Goal: Use online tool/utility: Use online tool/utility

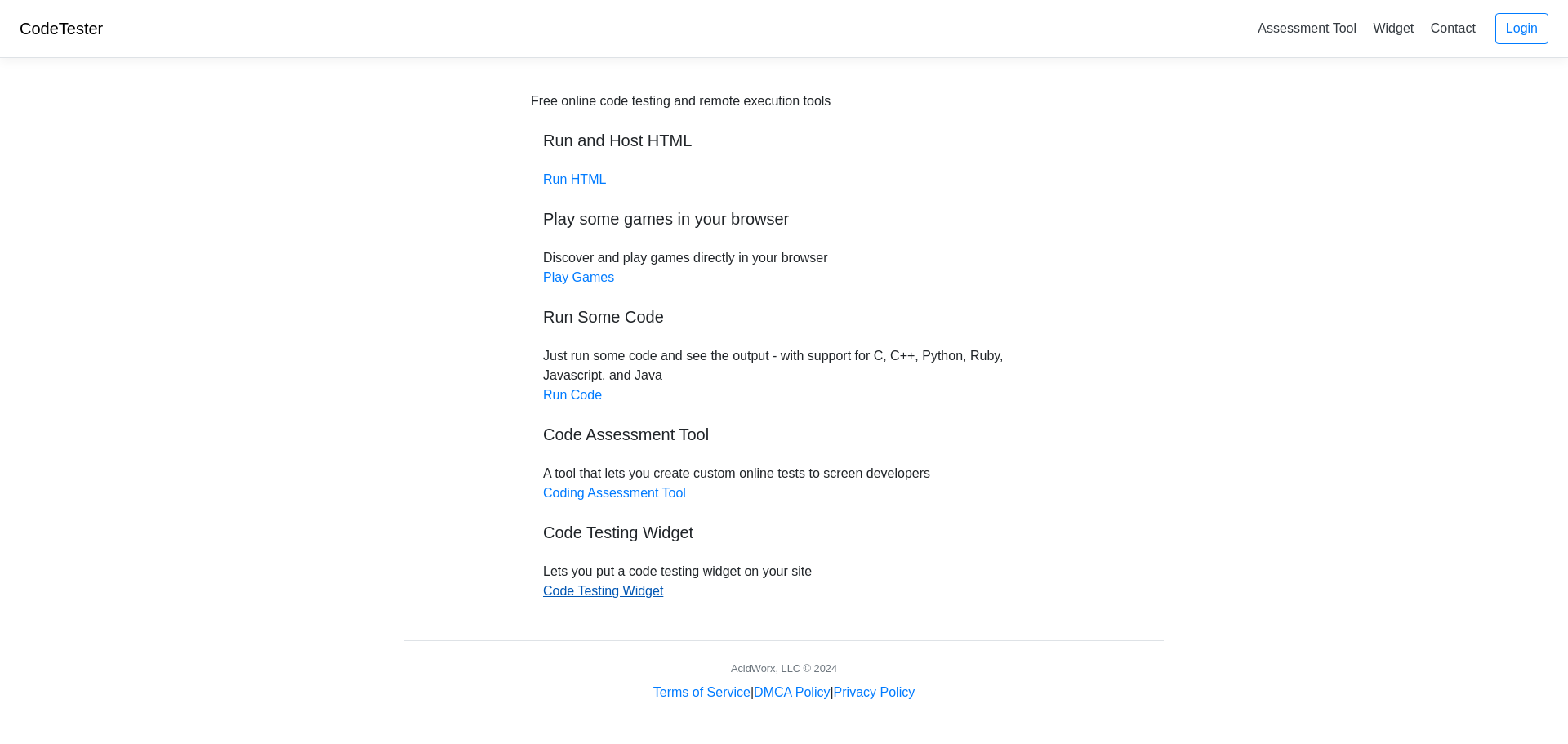
click at [645, 585] on link "Code Testing Widget" at bounding box center [603, 591] width 120 height 14
click at [577, 176] on link "Run HTML" at bounding box center [574, 179] width 63 height 14
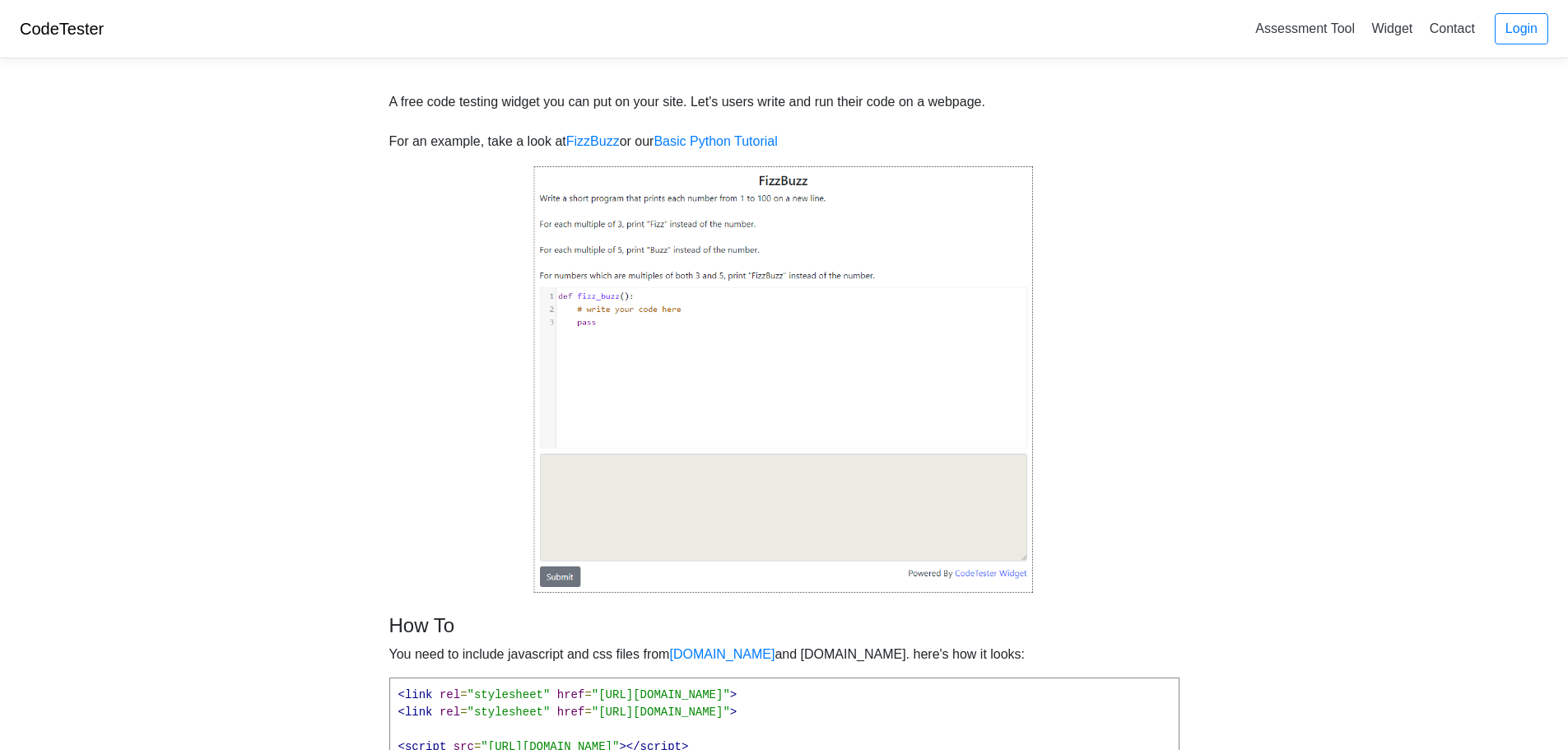
click at [722, 322] on img at bounding box center [784, 380] width 502 height 430
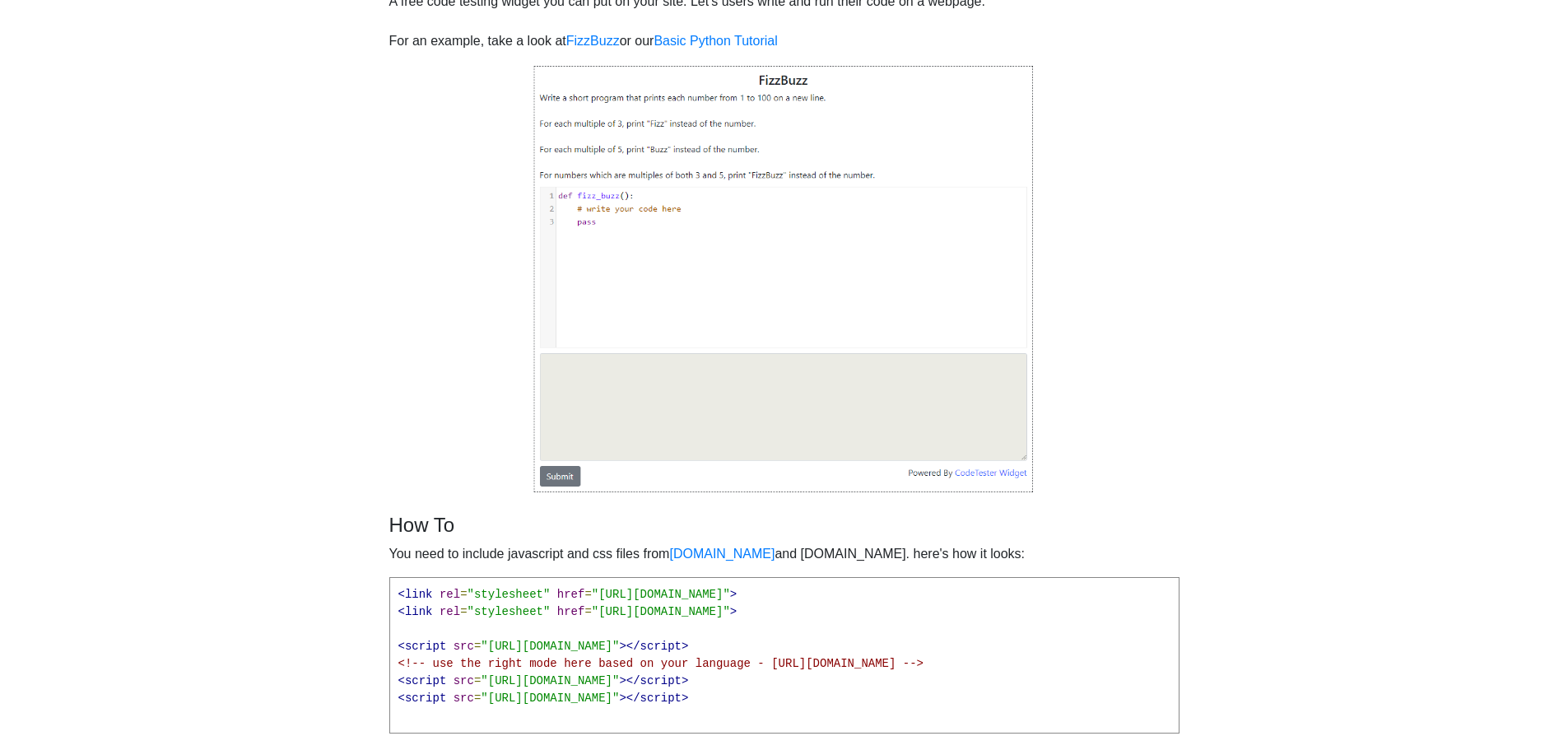
scroll to position [247, 0]
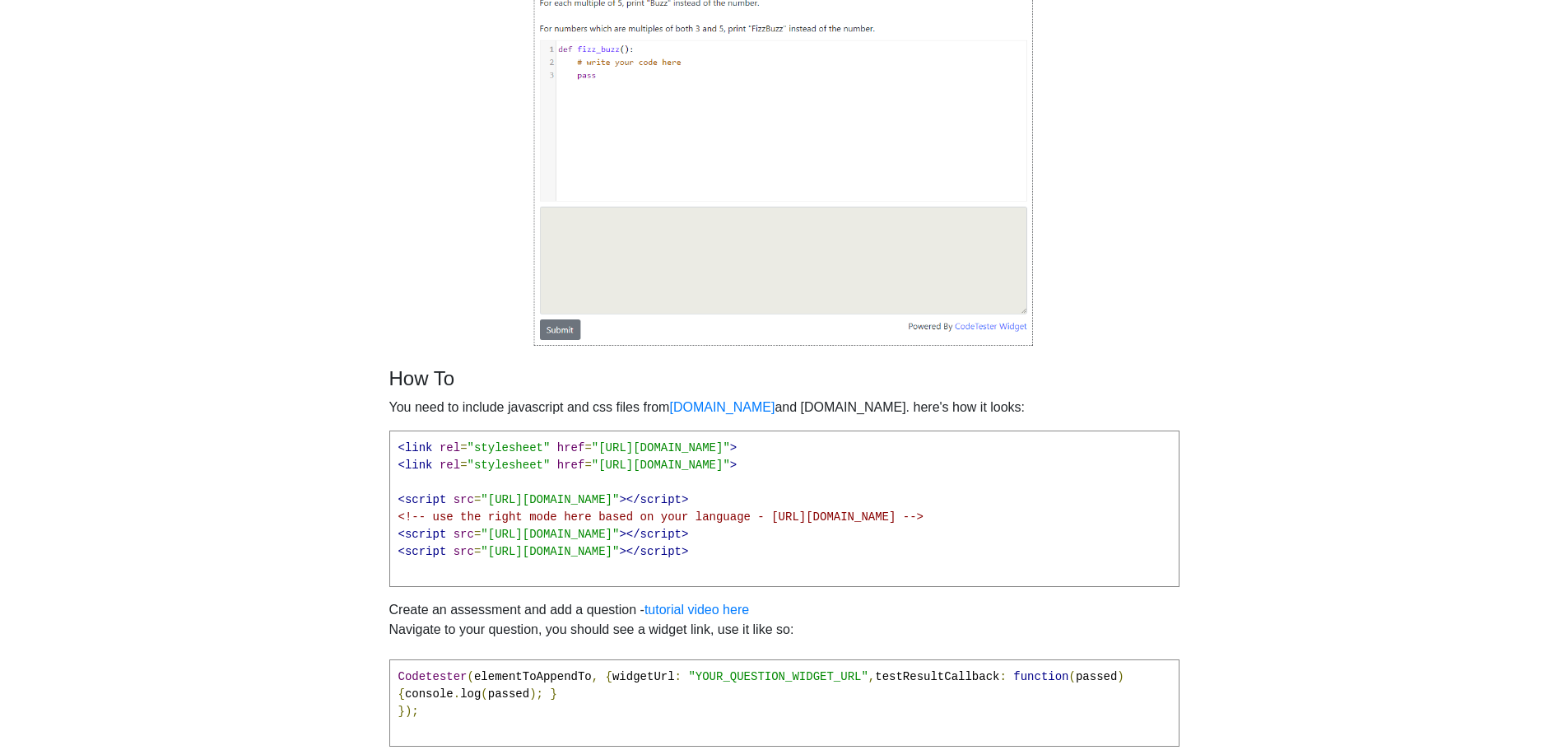
drag, startPoint x: 820, startPoint y: 557, endPoint x: 305, endPoint y: 365, distance: 549.6
click at [294, 376] on body "CodeTester Assessment Tool Widget Contact Login A free code testing widget you …" at bounding box center [784, 307] width 1568 height 1109
click at [689, 445] on span ""[URL][DOMAIN_NAME]"" at bounding box center [660, 448] width 138 height 13
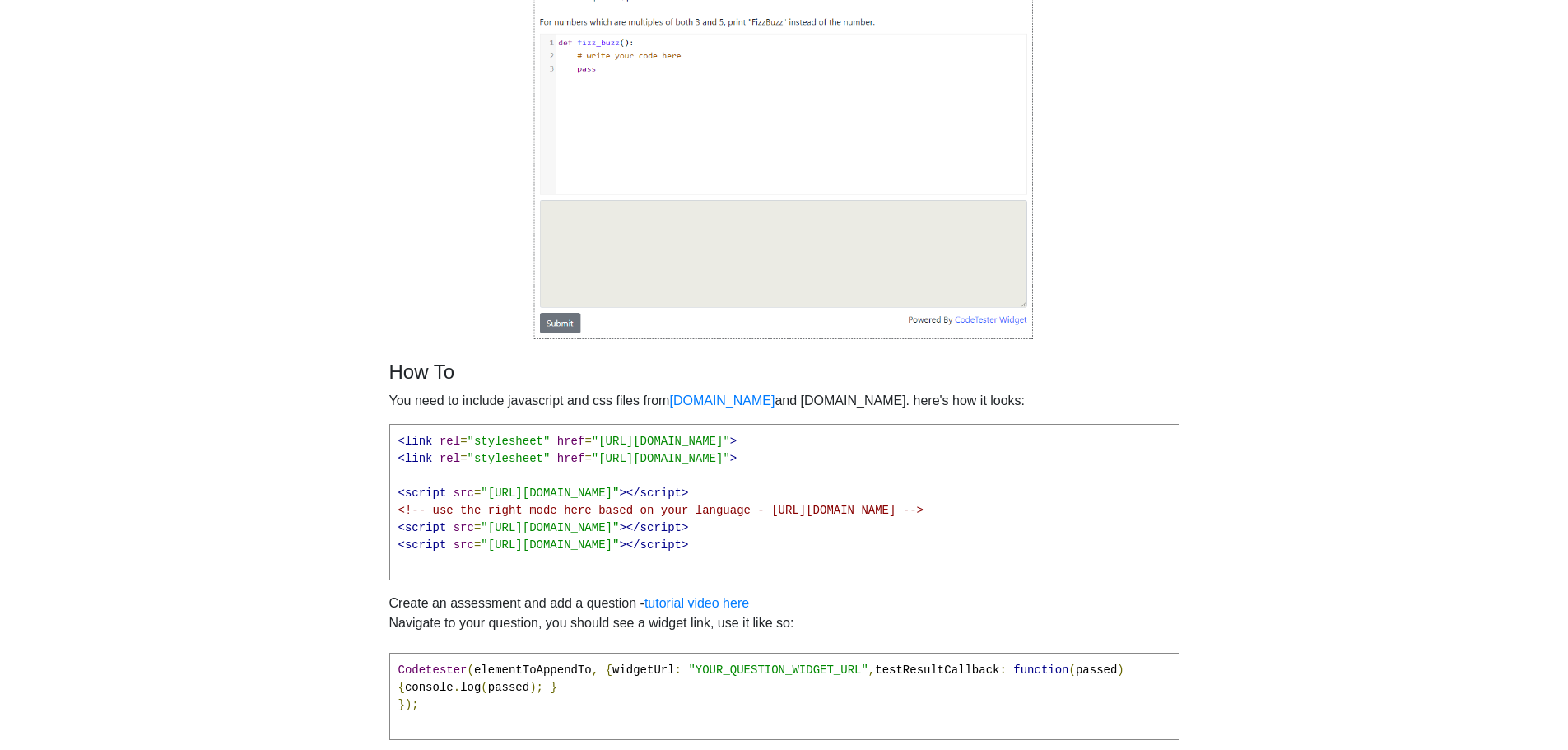
scroll to position [252, 0]
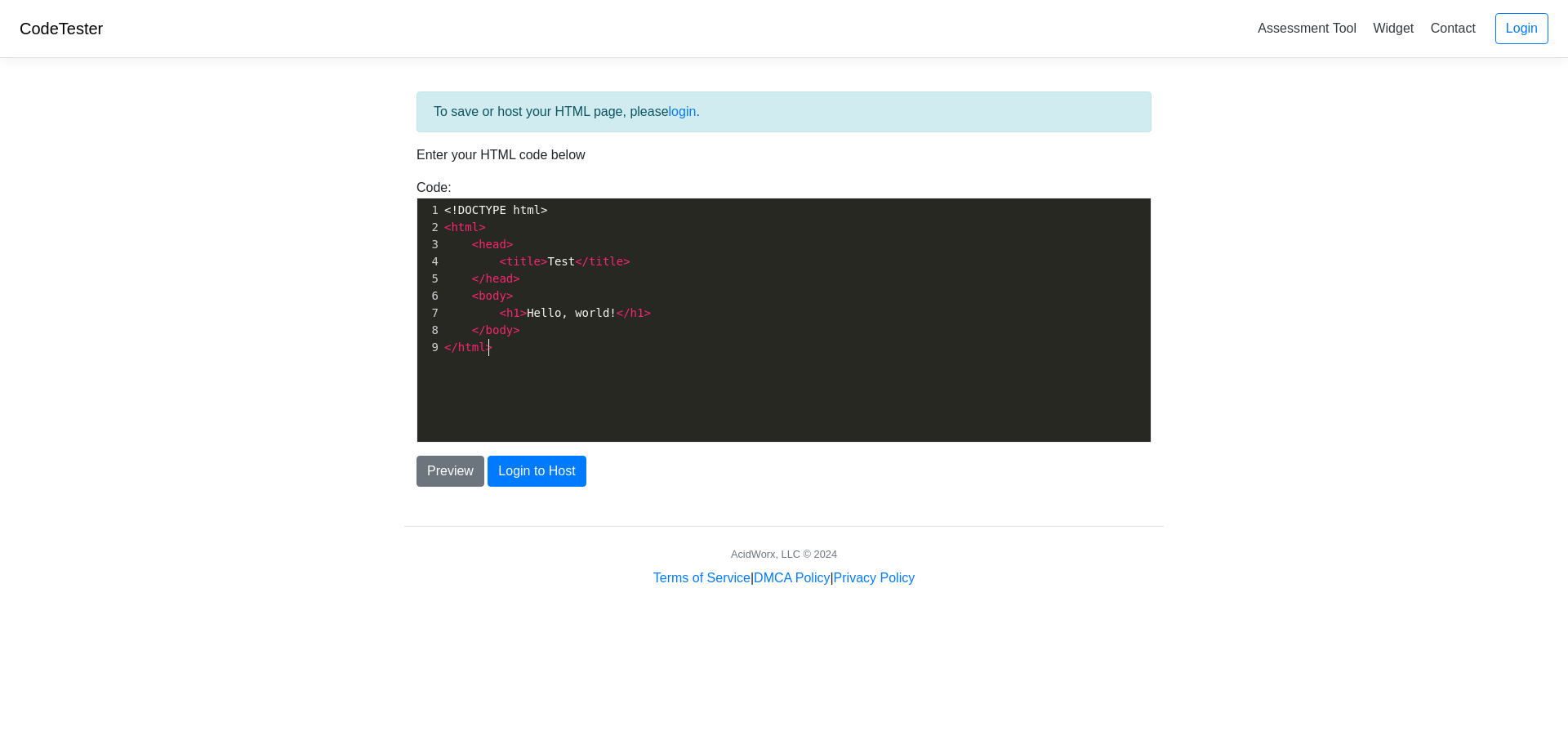
scroll to position [5, 0]
type textarea "<!DOCTYPE html> <html> <head> <title>Test</title> </head> <body> <h1>Hello, wor…"
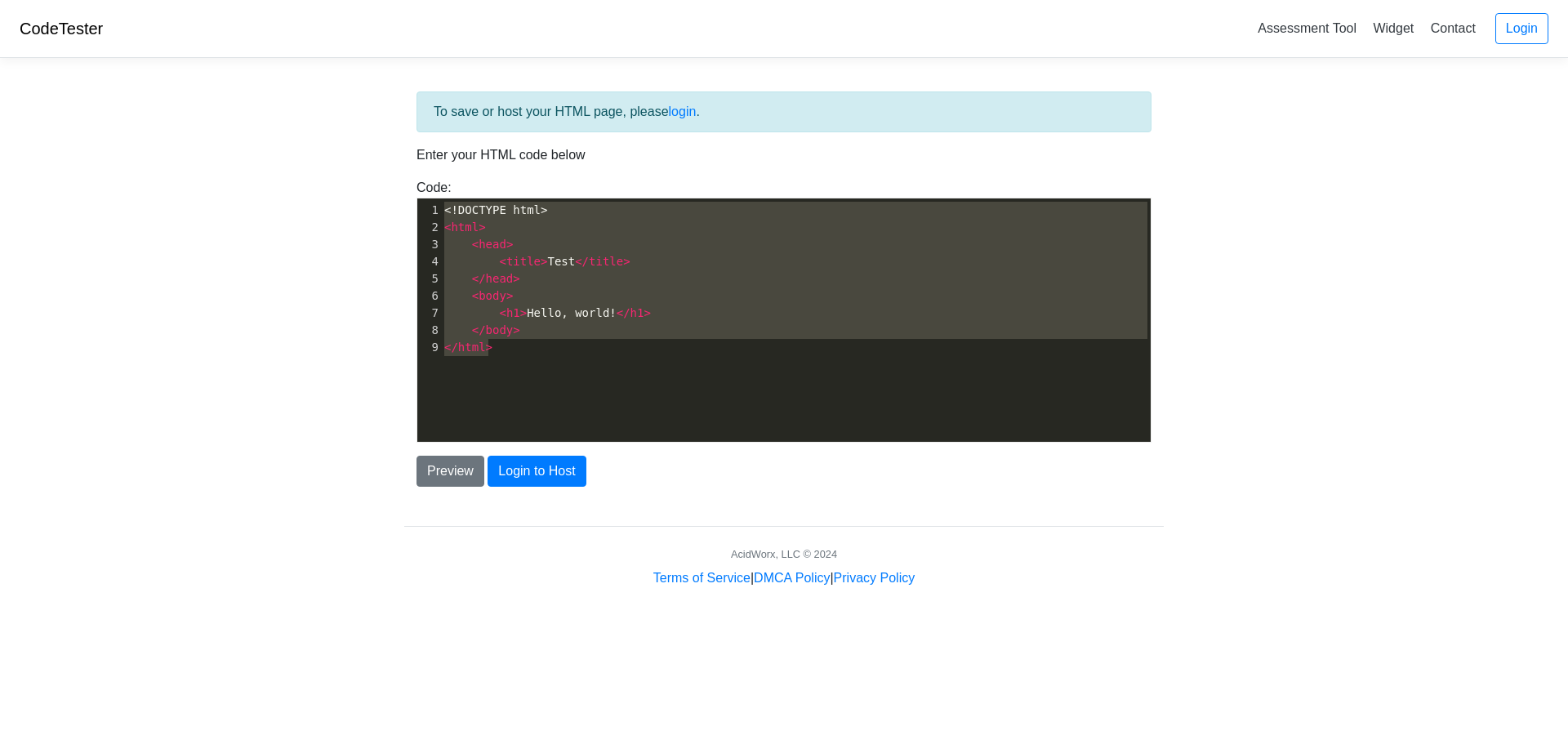
drag, startPoint x: 553, startPoint y: 365, endPoint x: 350, endPoint y: 161, distance: 287.8
click at [350, 161] on body "CodeTester Assessment Tool Widget Contact Login To save or host your HTML page,…" at bounding box center [784, 294] width 1568 height 588
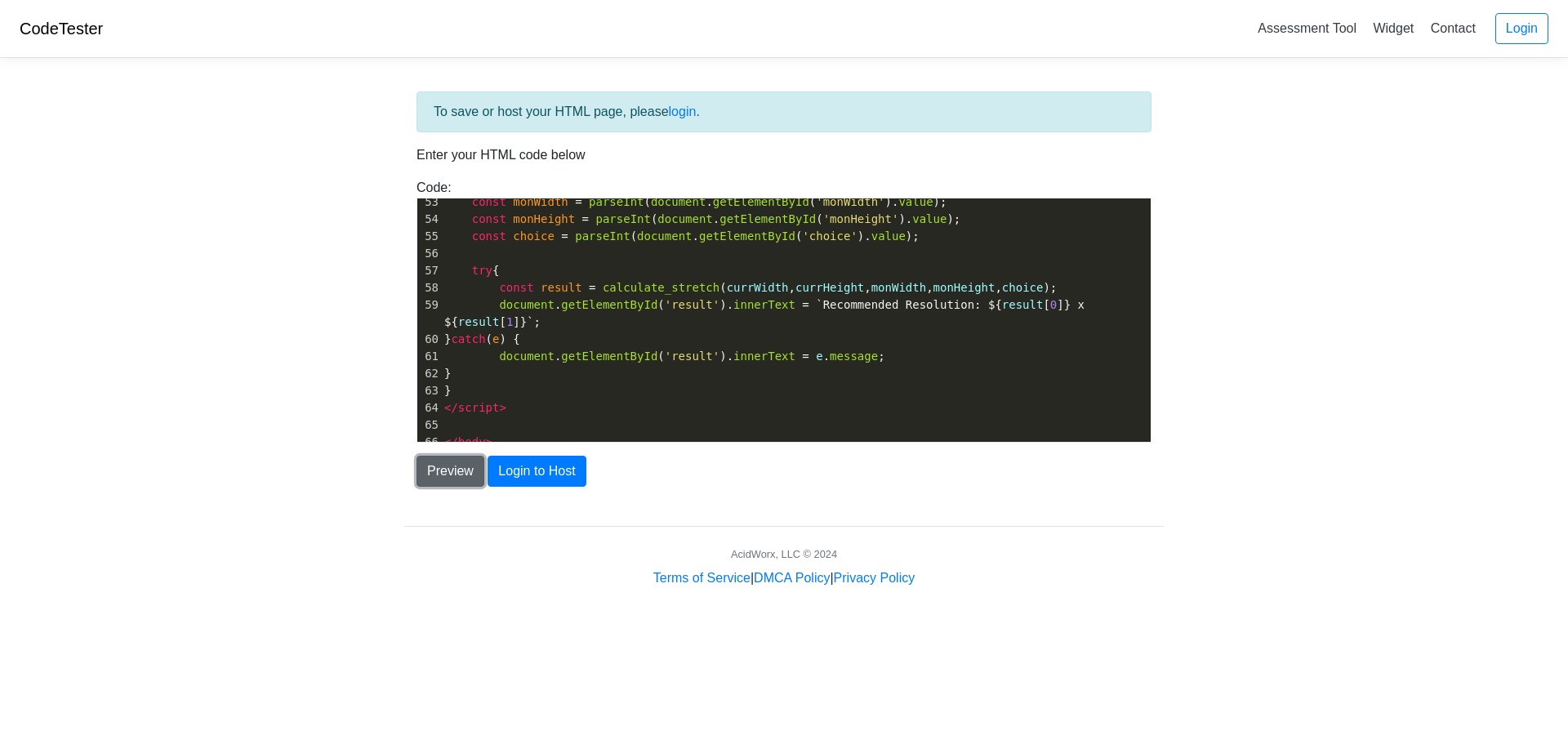
click at [458, 481] on button "Preview" at bounding box center [450, 471] width 68 height 31
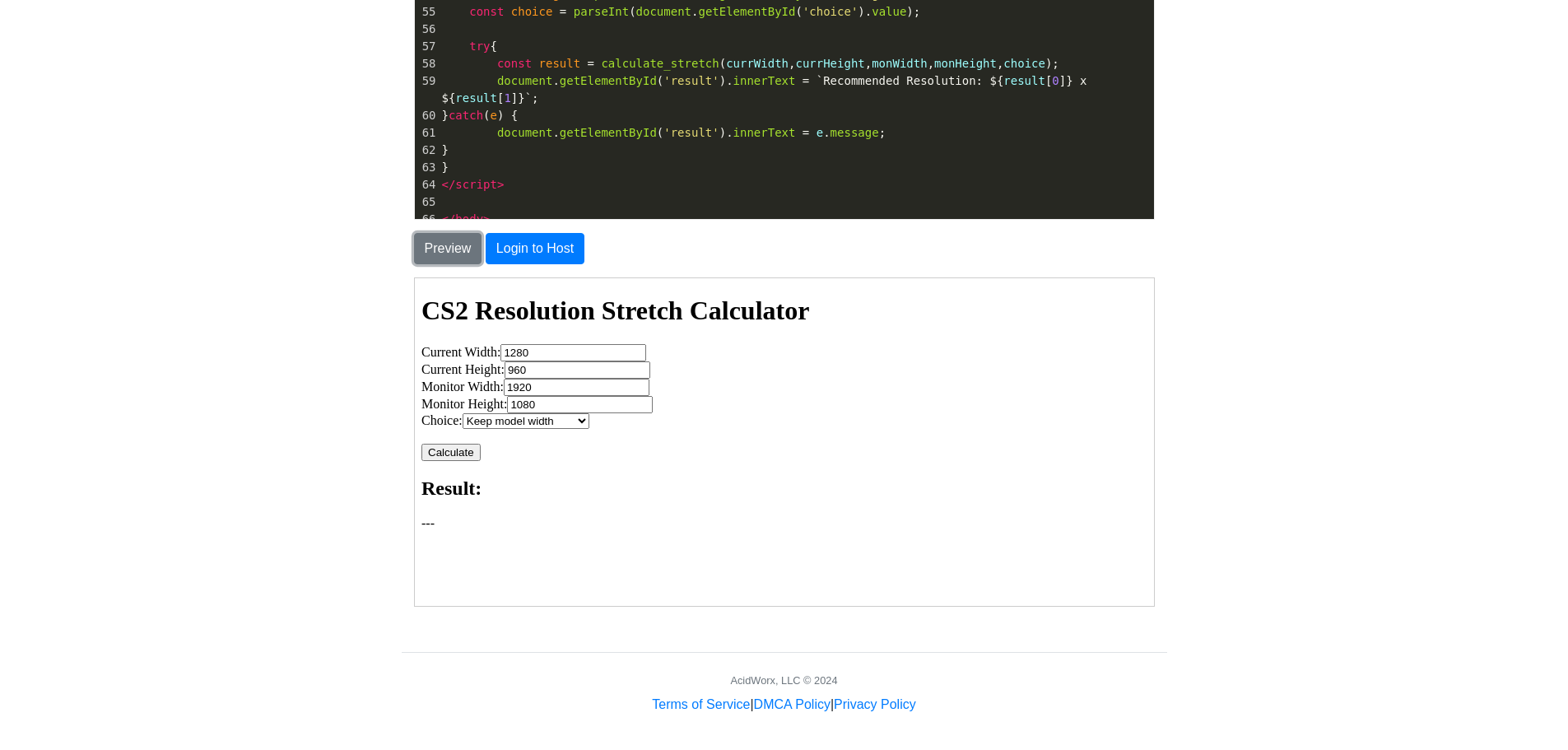
scroll to position [230, 0]
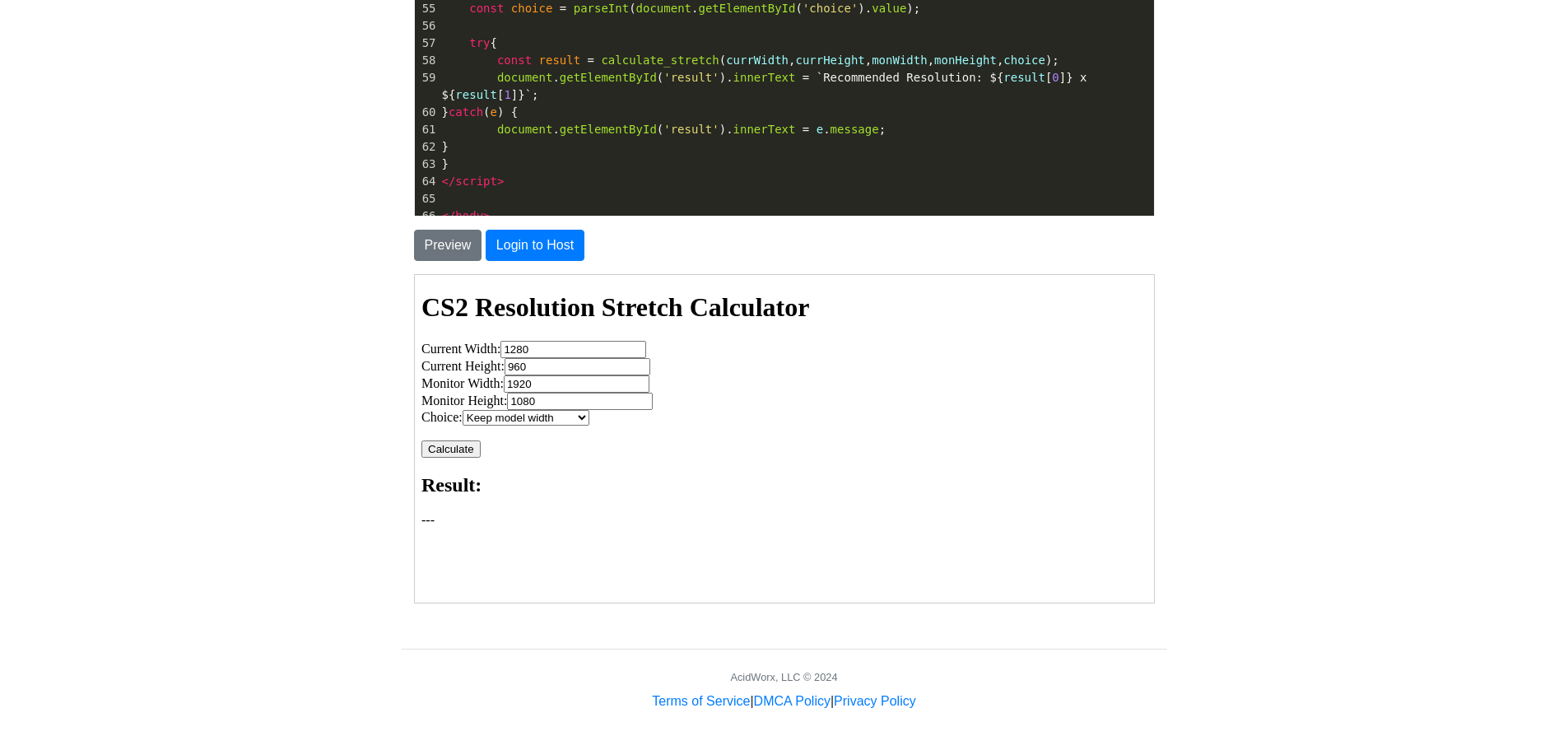
click at [549, 412] on select "Keep model width Stretch models further Cleaner and stretched" at bounding box center [524, 416] width 127 height 16
click at [549, 419] on select "Keep model width Stretch models further Cleaner and stretched" at bounding box center [524, 416] width 127 height 16
click at [658, 427] on body "CS2 Resolution Stretch Calculator Current Width: 1280 Current Height: 960 Monit…" at bounding box center [783, 409] width 726 height 235
click at [439, 450] on button "Calculate" at bounding box center [449, 448] width 59 height 17
drag, startPoint x: 646, startPoint y: 514, endPoint x: 820, endPoint y: 795, distance: 330.5
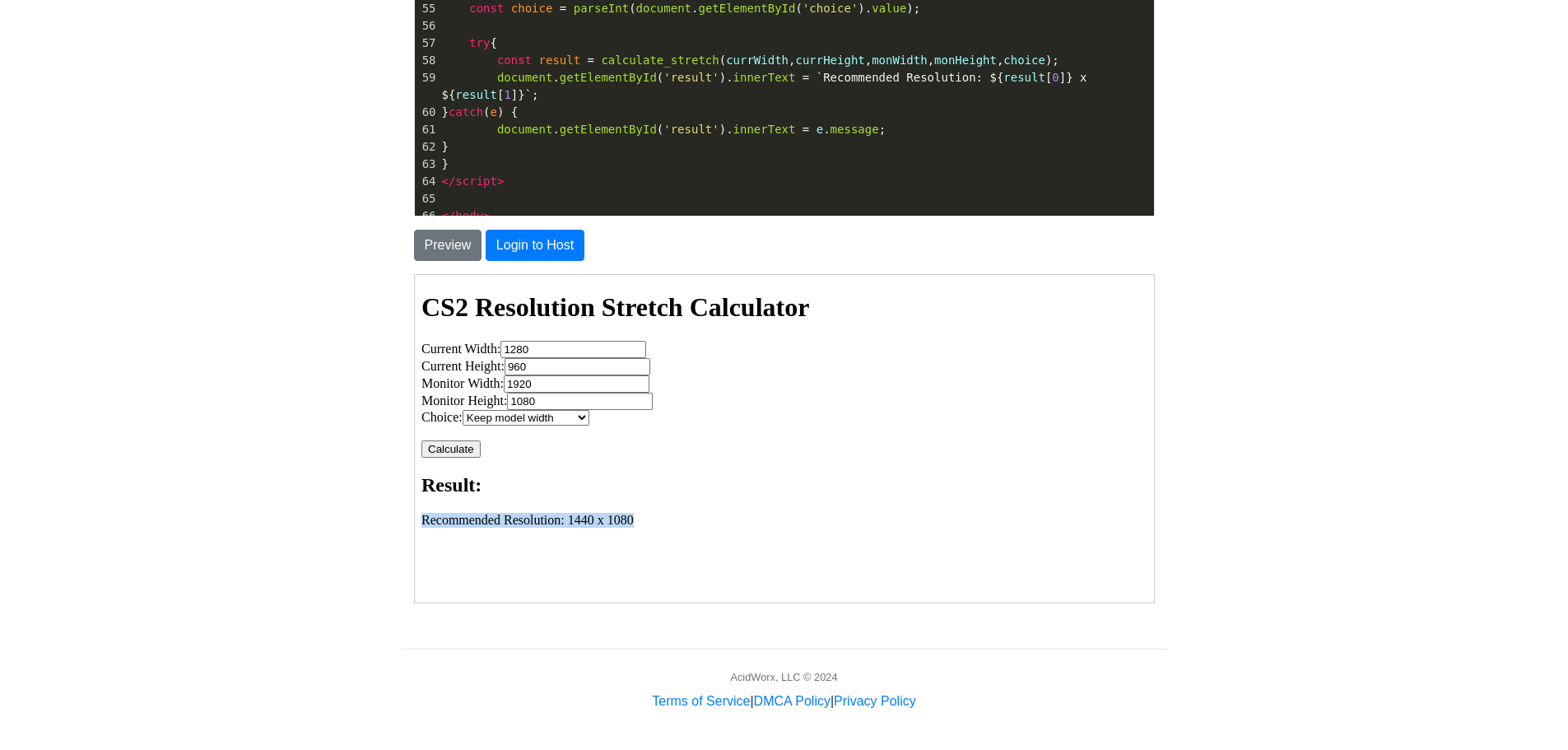
click at [413, 521] on html "CS2 Resolution Stretch Calculator Current Width: 1280 Current Height: 960 Monit…" at bounding box center [783, 407] width 739 height 266
copy p "Recommended Resolution: 1440 x 1080"
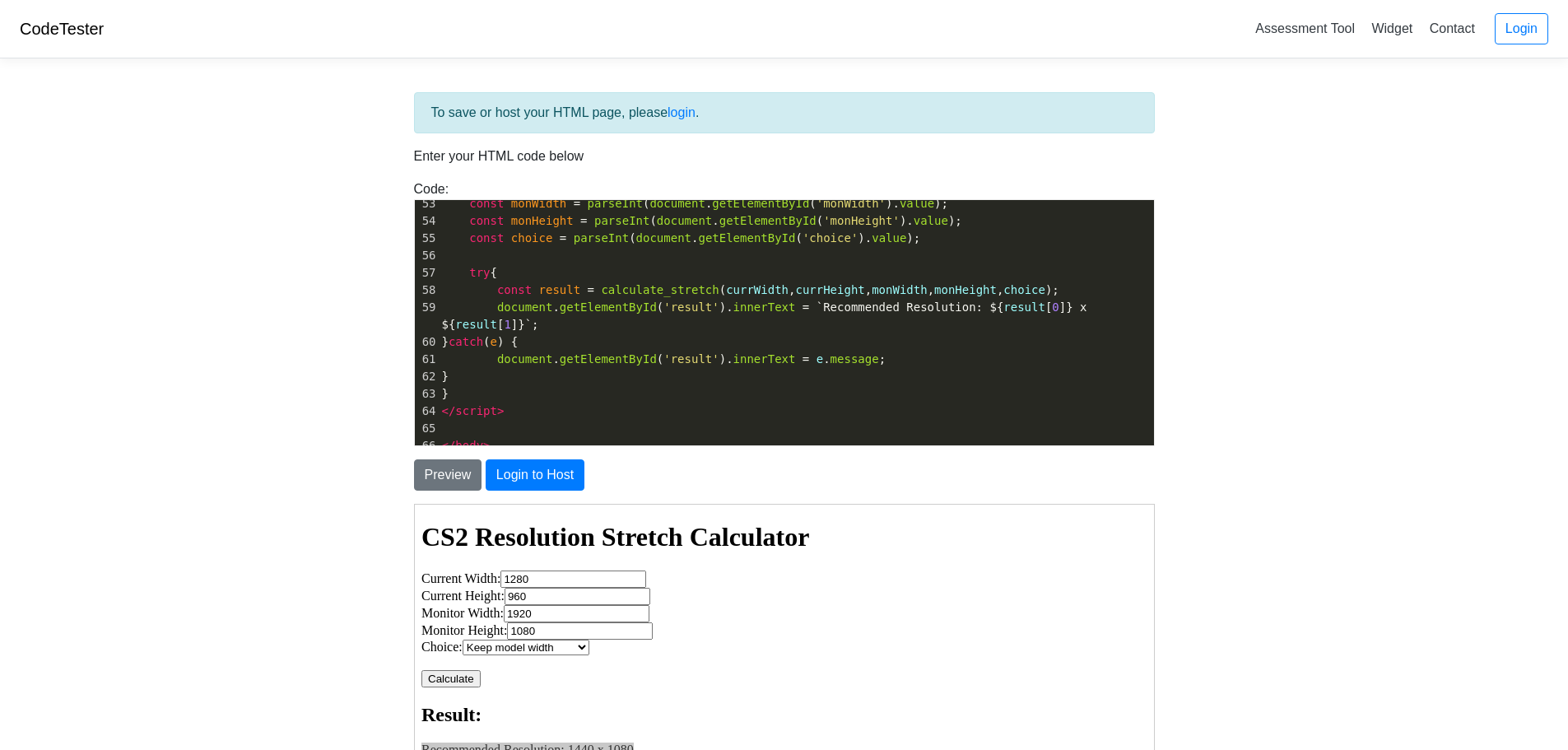
type textarea "</body> </html>"
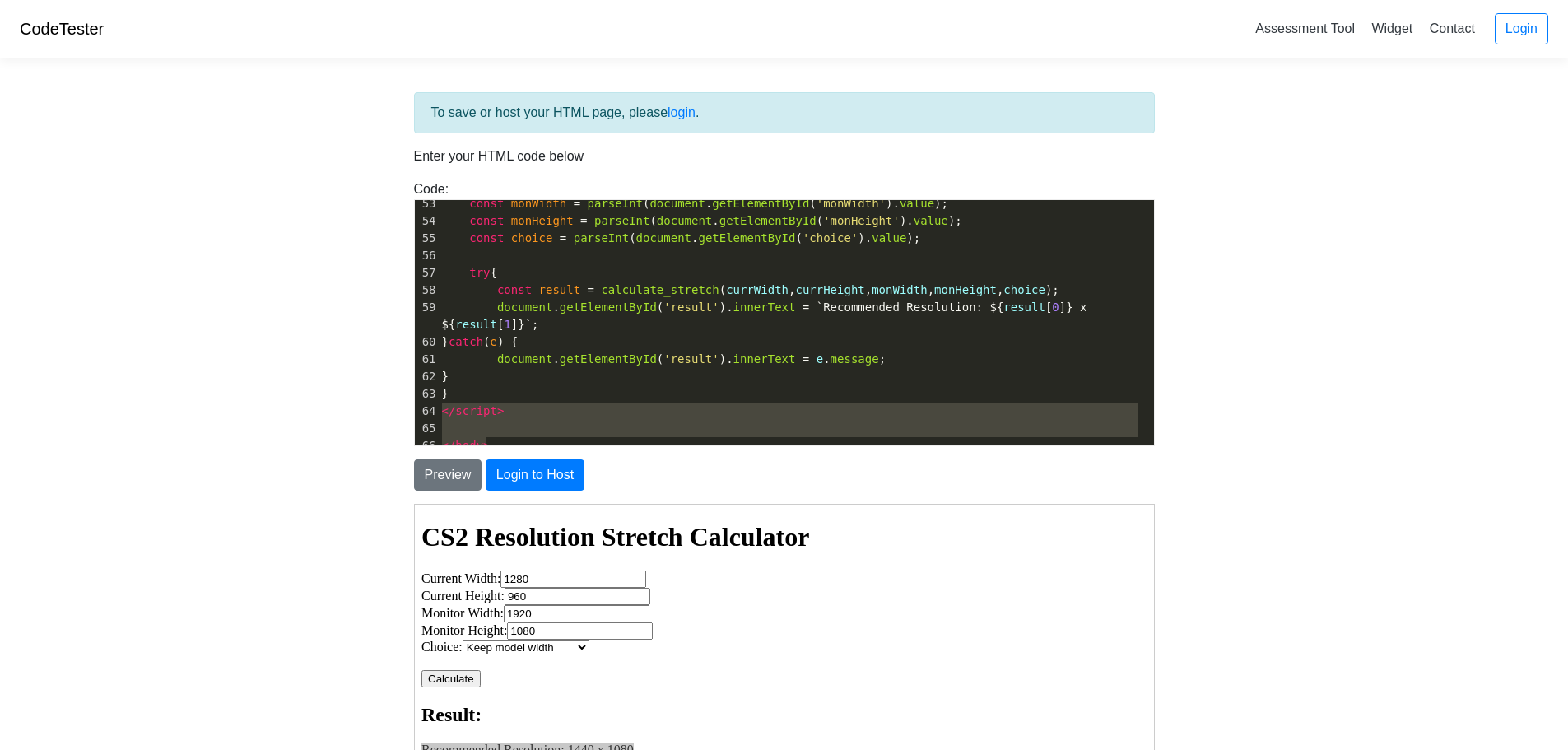
drag, startPoint x: 1034, startPoint y: 920, endPoint x: 617, endPoint y: 512, distance: 583.4
click at [544, 437] on pre "</ body >" at bounding box center [796, 445] width 715 height 17
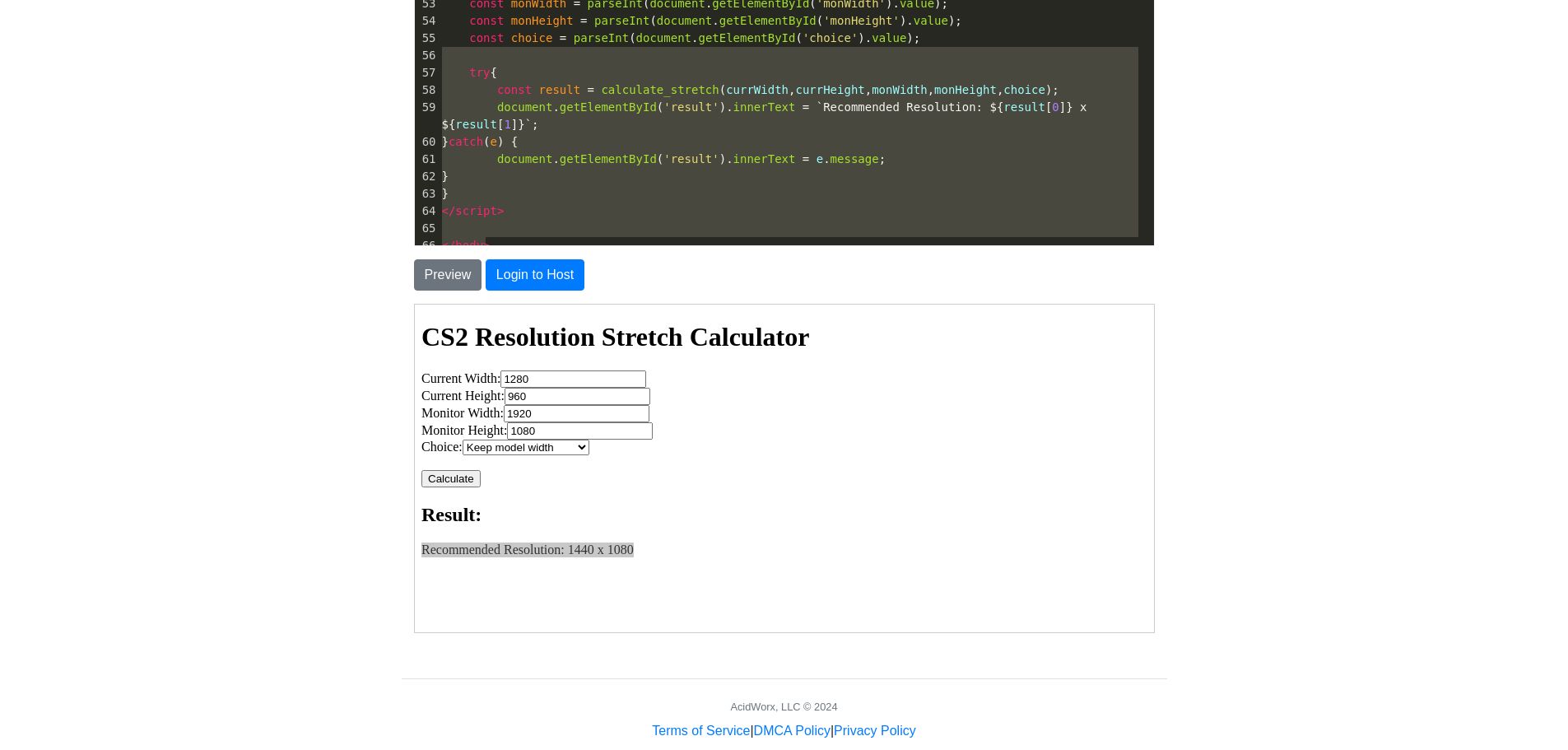
scroll to position [505, 0]
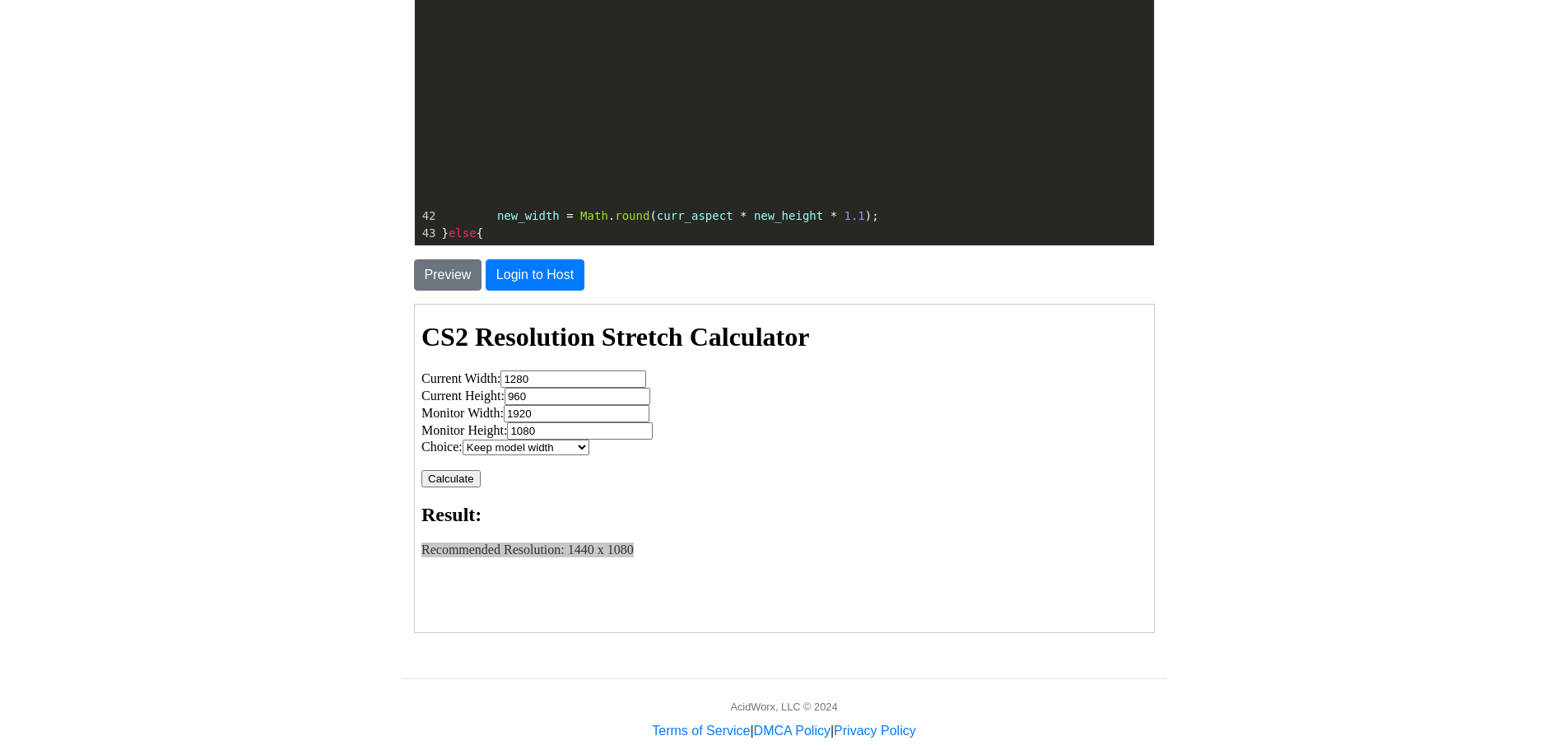
type textarea "<!DOCTYPE html> <html lang="en"> <head> <meta charset="UTF-8"> <meta name="view…"
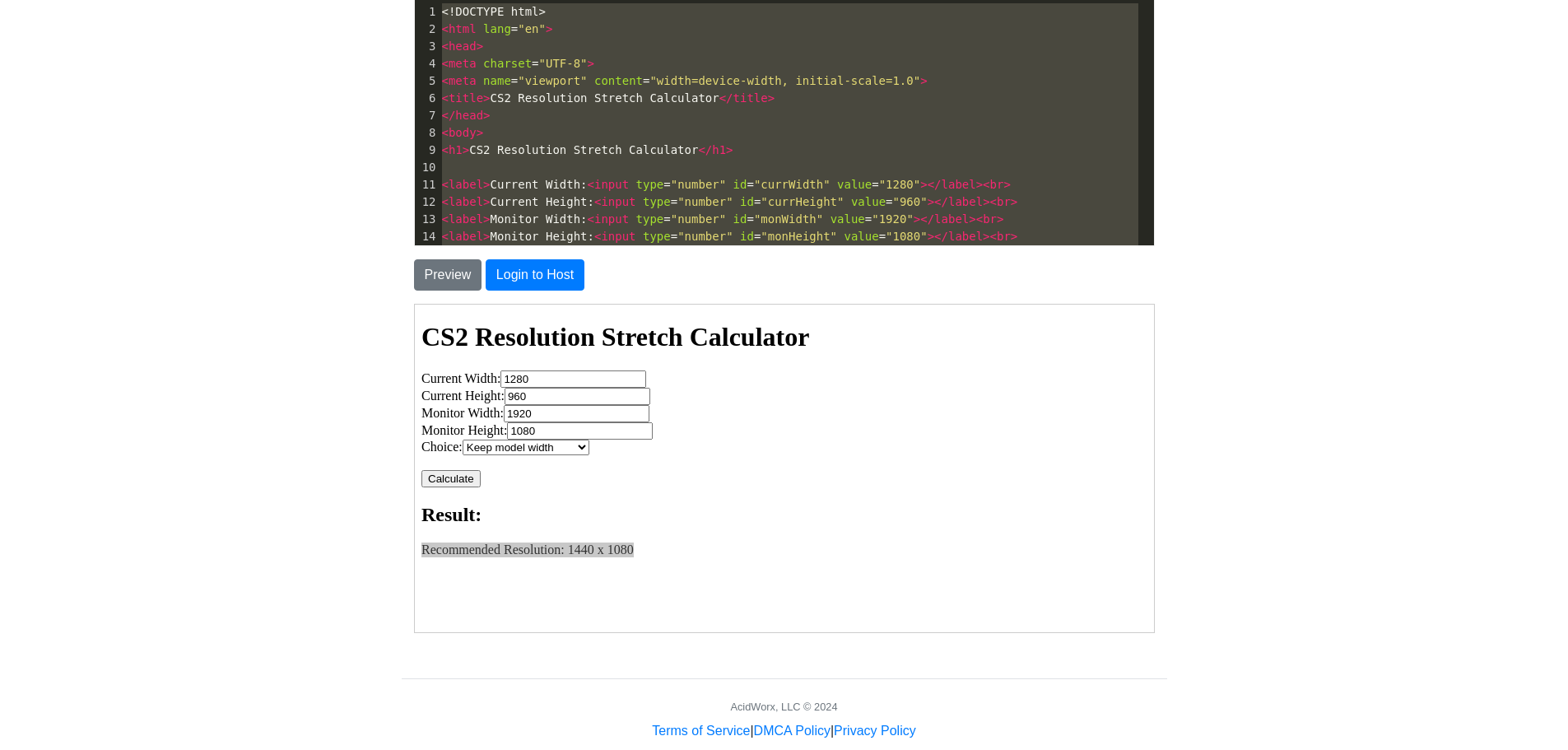
drag, startPoint x: 515, startPoint y: 210, endPoint x: 338, endPoint y: -82, distance: 341.5
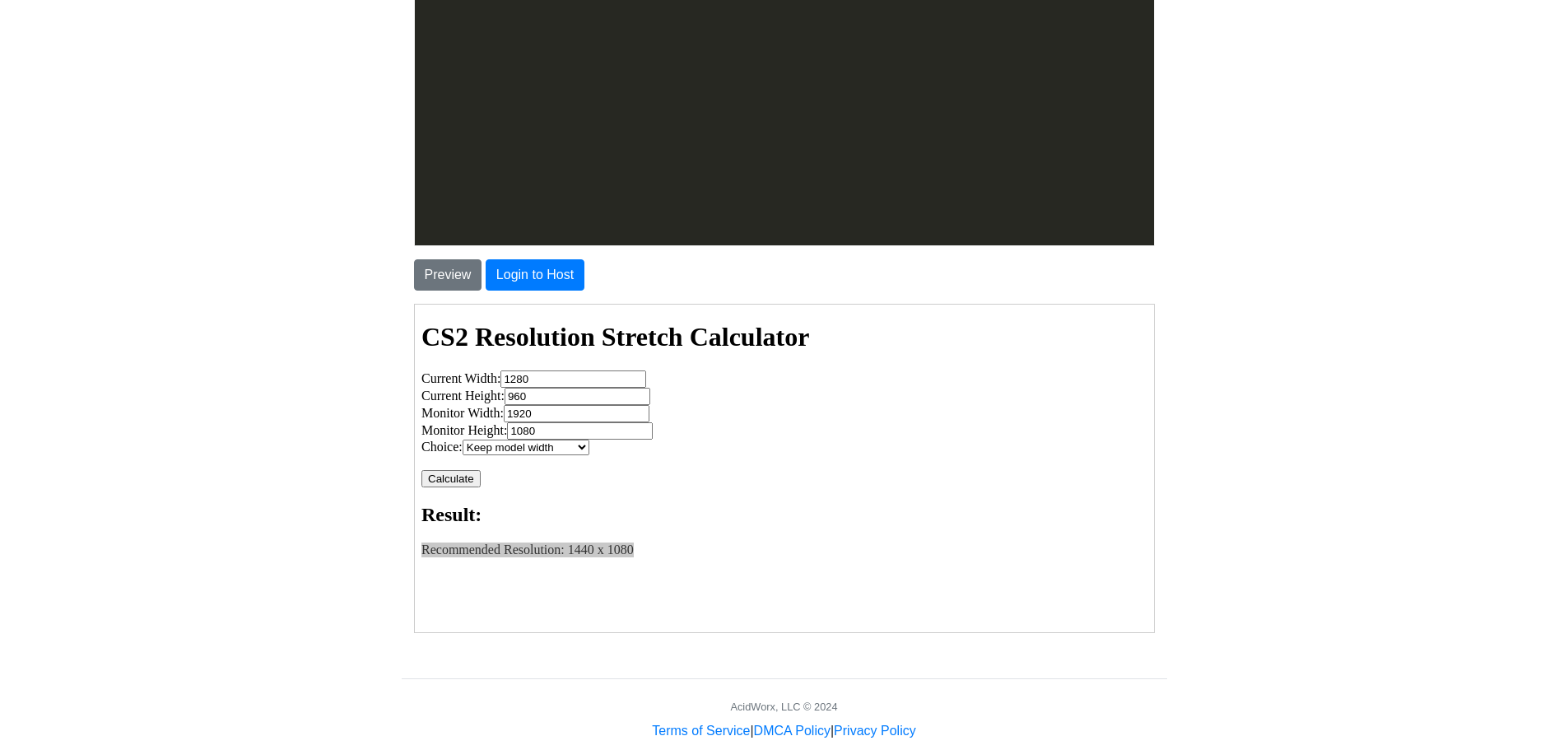
scroll to position [942, 0]
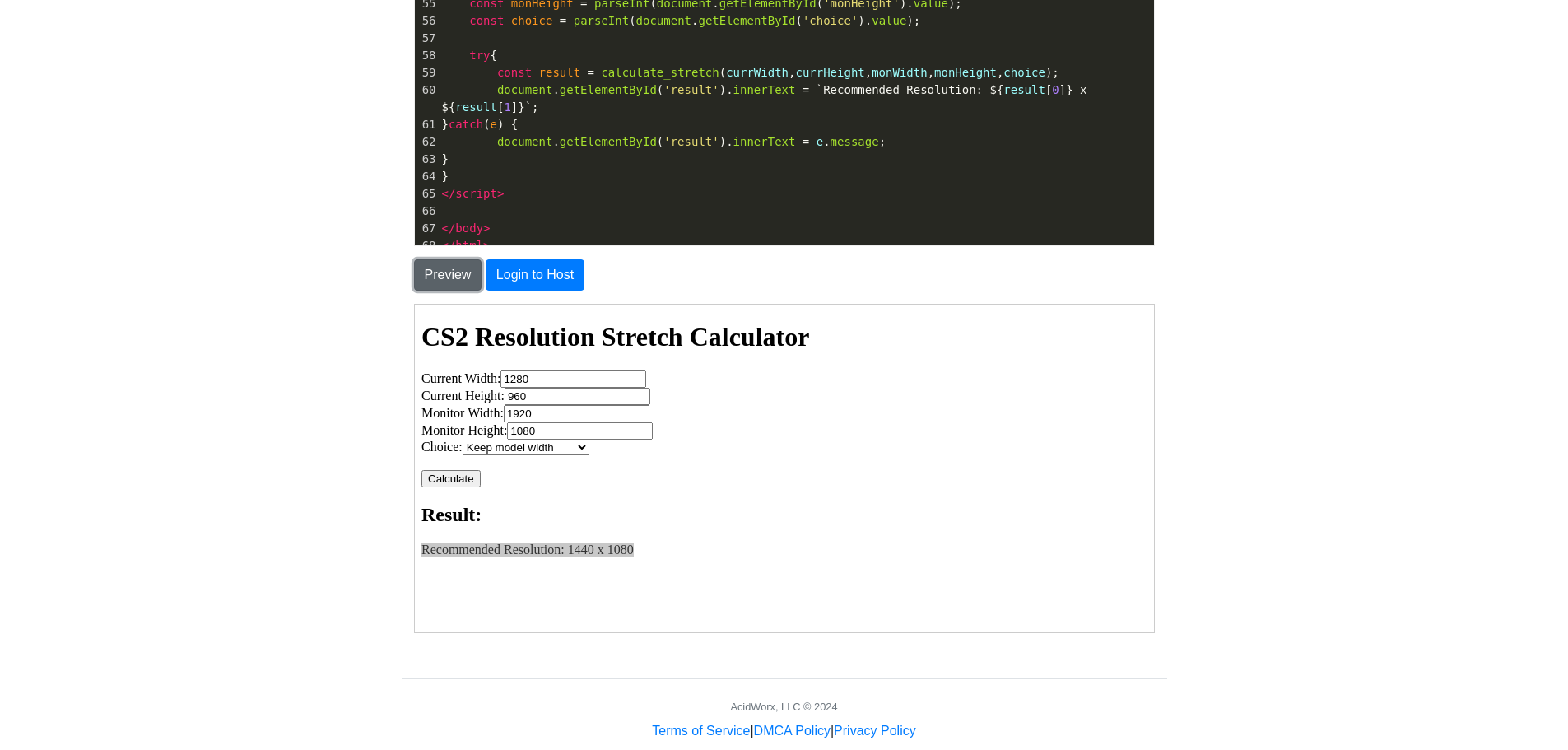
click at [436, 272] on button "Preview" at bounding box center [448, 275] width 69 height 31
click at [698, 447] on select "Keep model width, higher clarity (1920 x 1440) Stretch models further Cleaner a…" at bounding box center [582, 446] width 244 height 16
click at [697, 445] on select "Keep model width, higher clarity (1920 x 1440) Stretch models further Cleaner a…" at bounding box center [582, 446] width 244 height 16
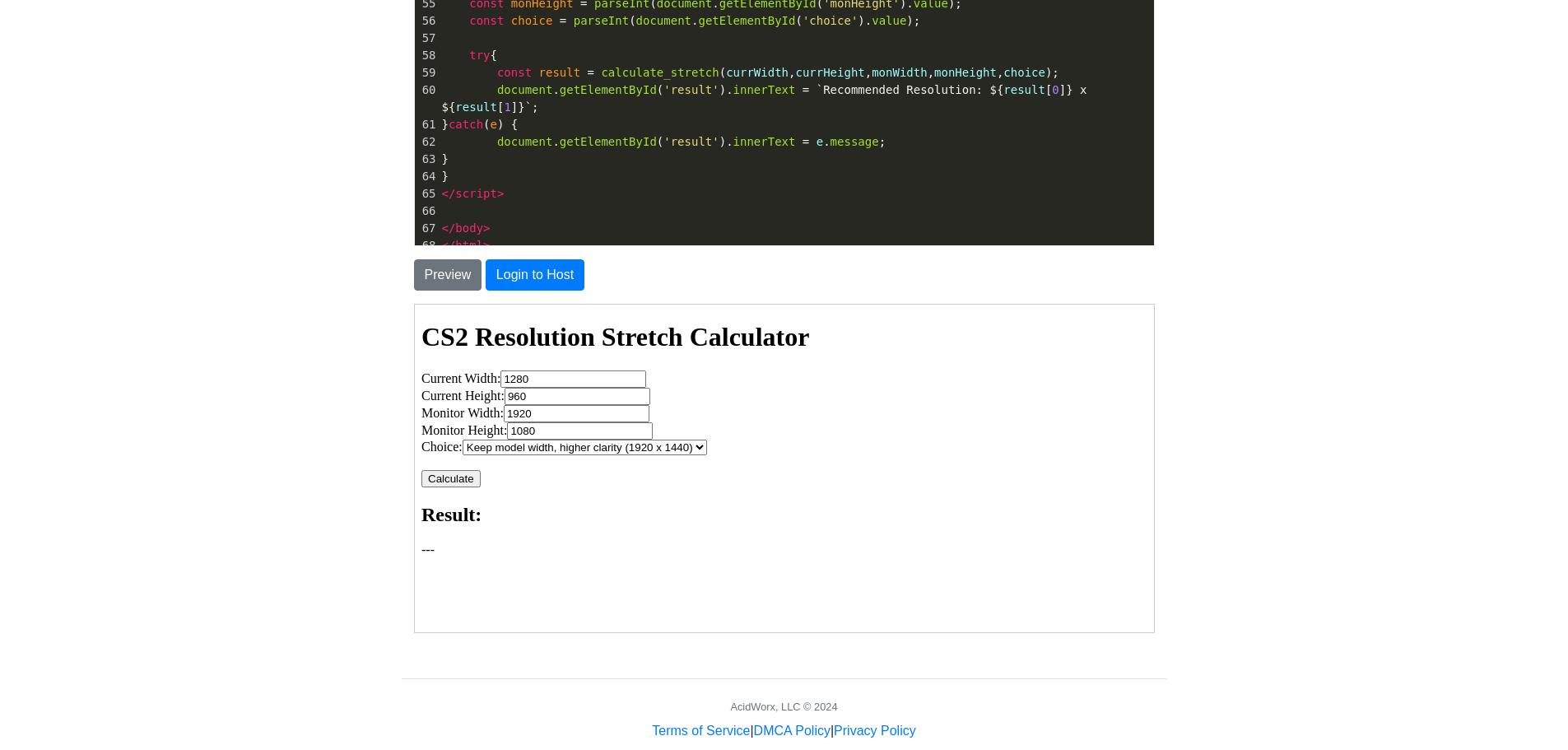
click at [696, 445] on select "Keep model width, higher clarity (1920 x 1440) Stretch models further Cleaner a…" at bounding box center [582, 446] width 244 height 16
click at [461, 439] on select "Keep model width, higher clarity (1920 x 1440) Stretch models further Cleaner a…" at bounding box center [582, 446] width 244 height 16
click at [459, 482] on button "Calculate" at bounding box center [449, 477] width 59 height 17
click at [460, 475] on button "Calculate" at bounding box center [449, 477] width 59 height 17
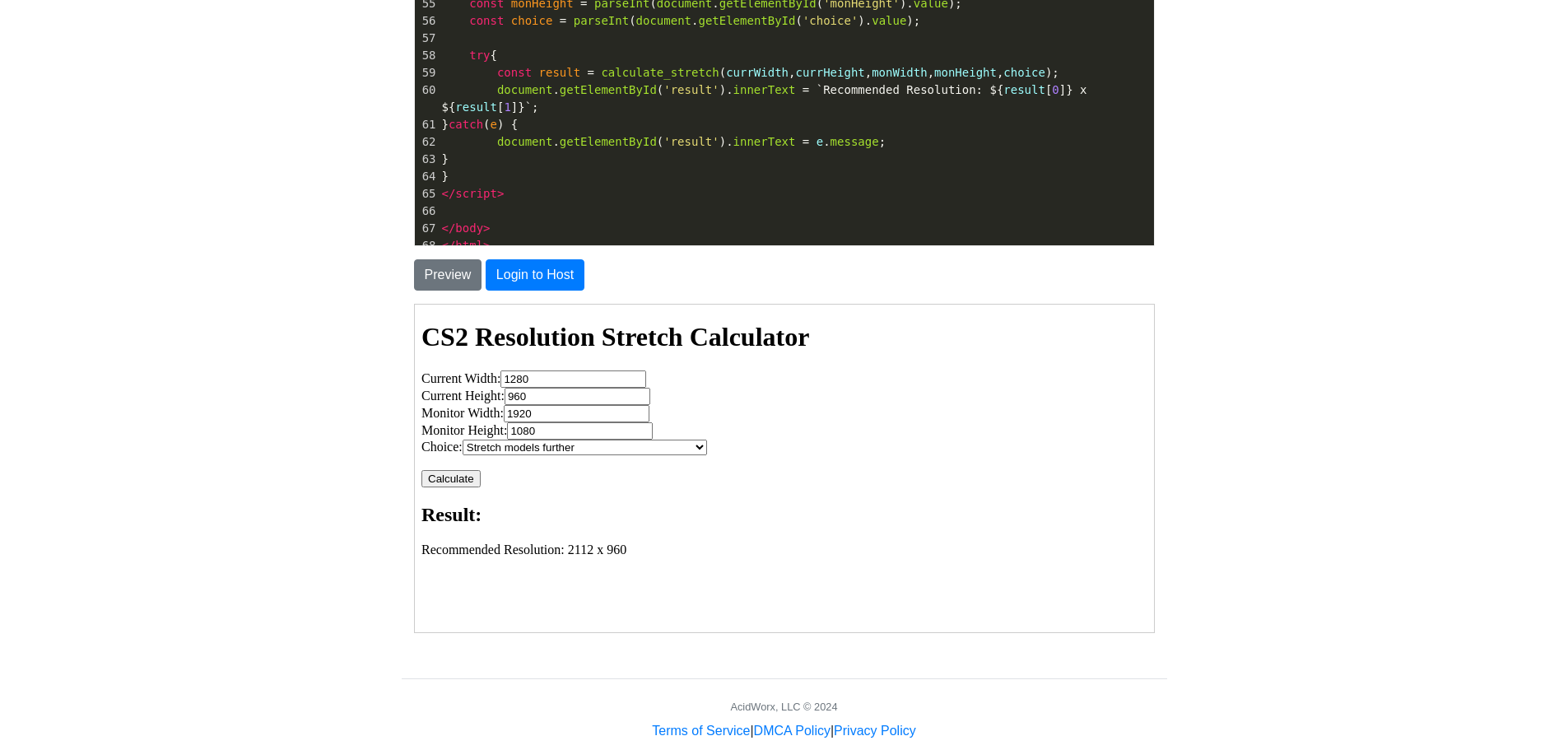
click at [557, 446] on select "Keep model width, higher clarity (1920 x 1440) Stretch models further Cleaner a…" at bounding box center [582, 446] width 244 height 16
select select "3"
click at [461, 439] on select "Keep model width, higher clarity (1920 x 1440) Stretch models further Cleaner a…" at bounding box center [582, 446] width 244 height 16
click at [467, 475] on button "Calculate" at bounding box center [449, 477] width 59 height 17
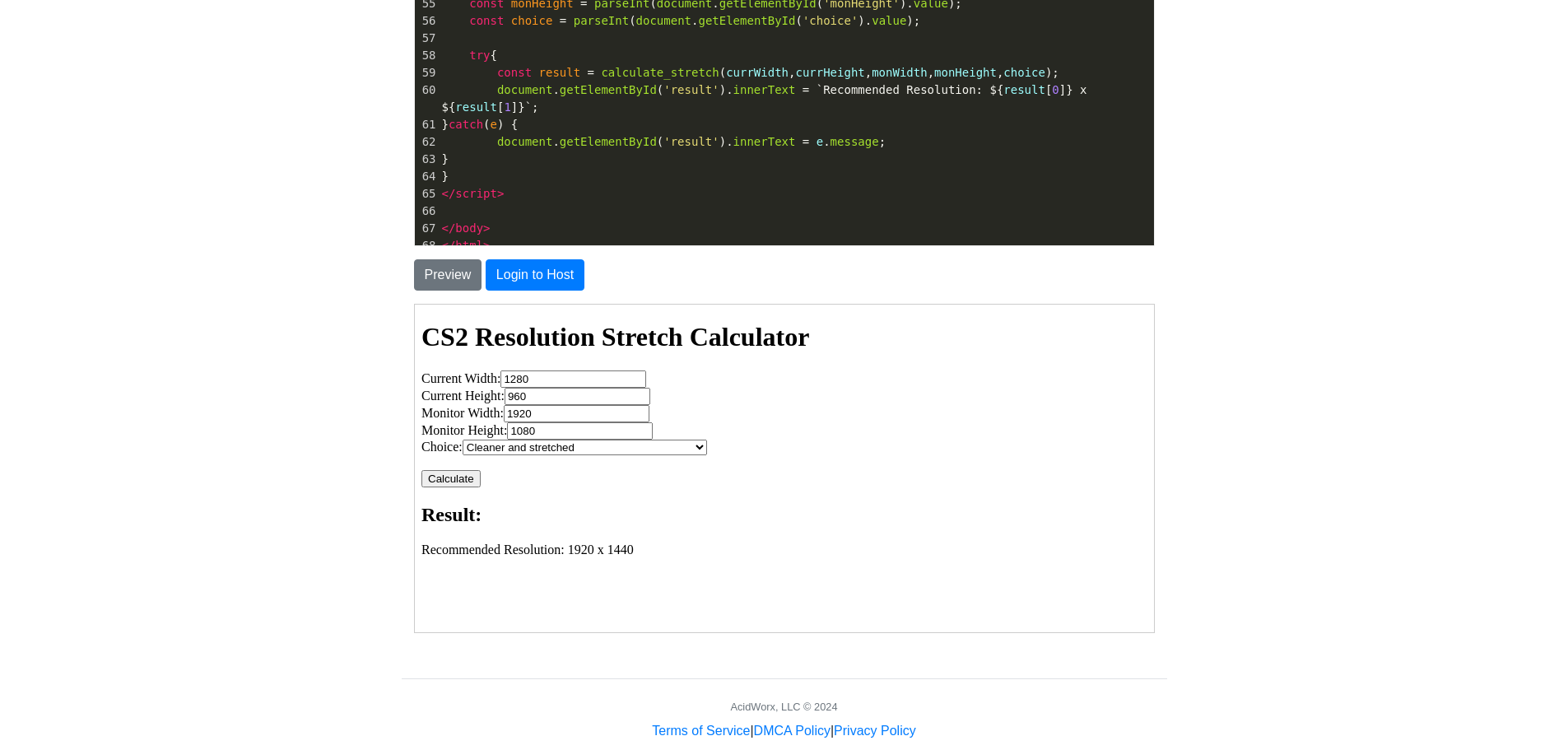
drag, startPoint x: 560, startPoint y: 378, endPoint x: 445, endPoint y: 374, distance: 115.1
click at [445, 374] on label "Current Width: 1280" at bounding box center [532, 377] width 225 height 14
type input "1920"
type input "1440"
click at [666, 510] on h2 "Result:" at bounding box center [783, 514] width 726 height 22
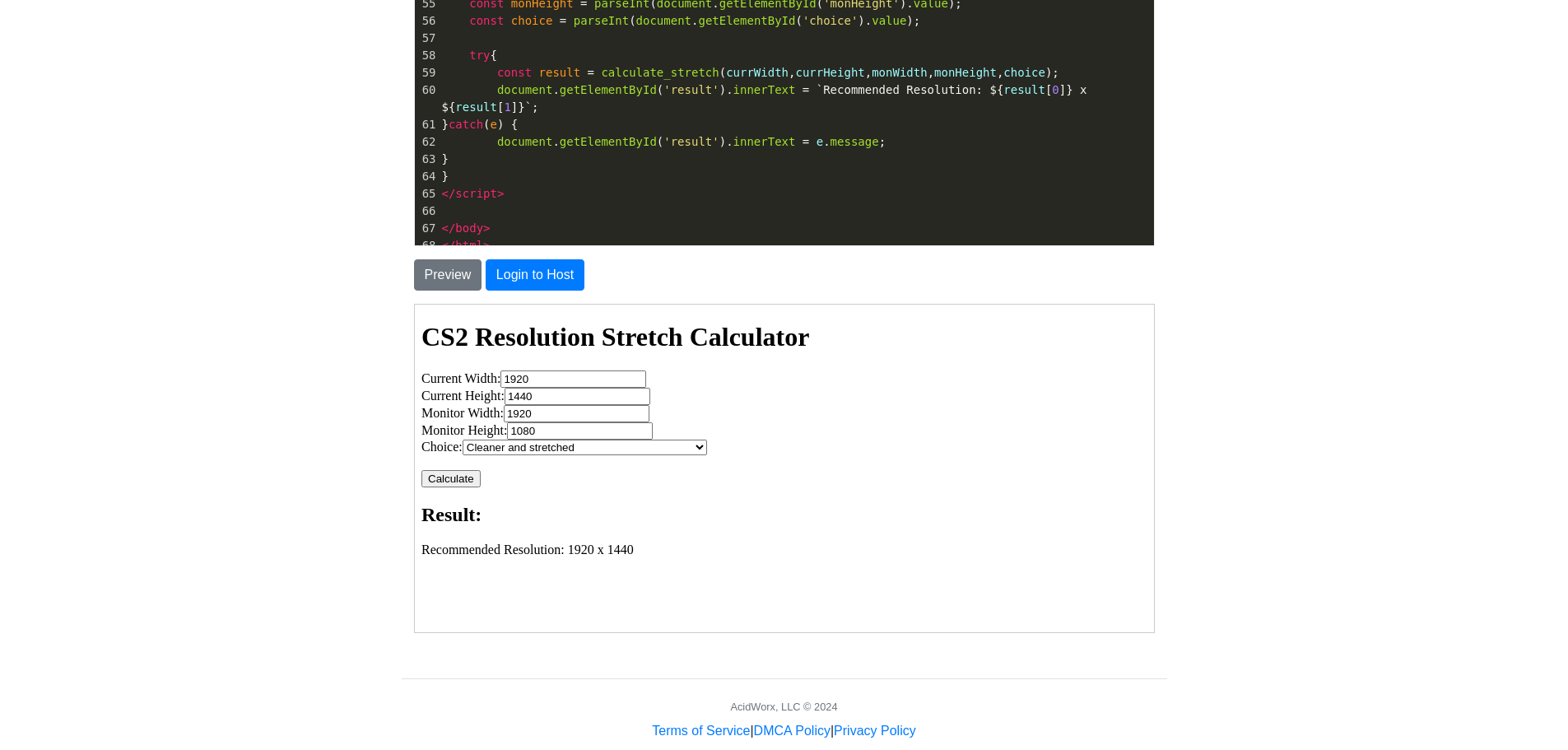
click at [452, 477] on button "Calculate" at bounding box center [449, 477] width 59 height 17
click at [456, 476] on button "Calculate" at bounding box center [449, 477] width 59 height 17
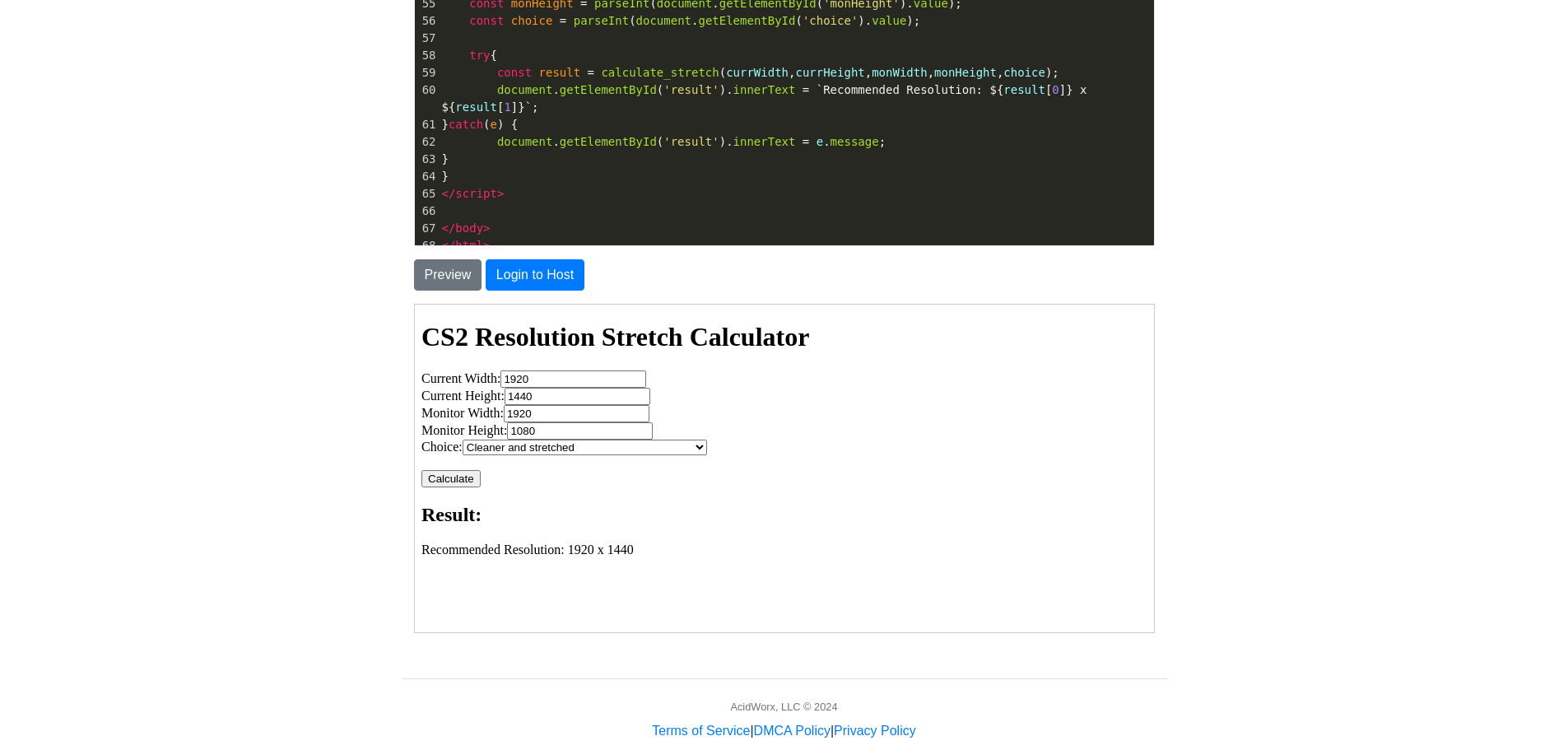
click at [458, 475] on button "Calculate" at bounding box center [449, 477] width 59 height 17
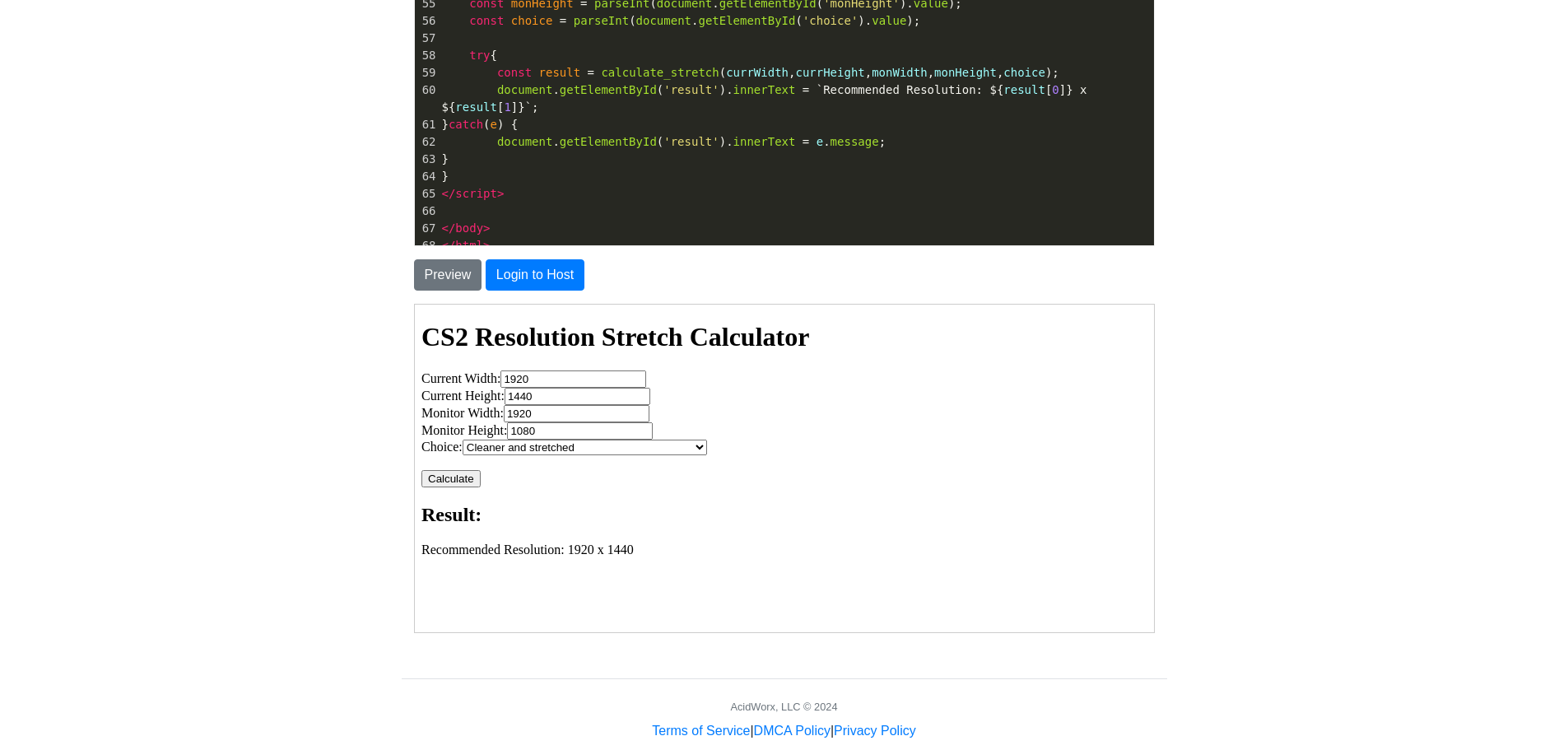
click at [458, 475] on button "Calculate" at bounding box center [449, 477] width 59 height 17
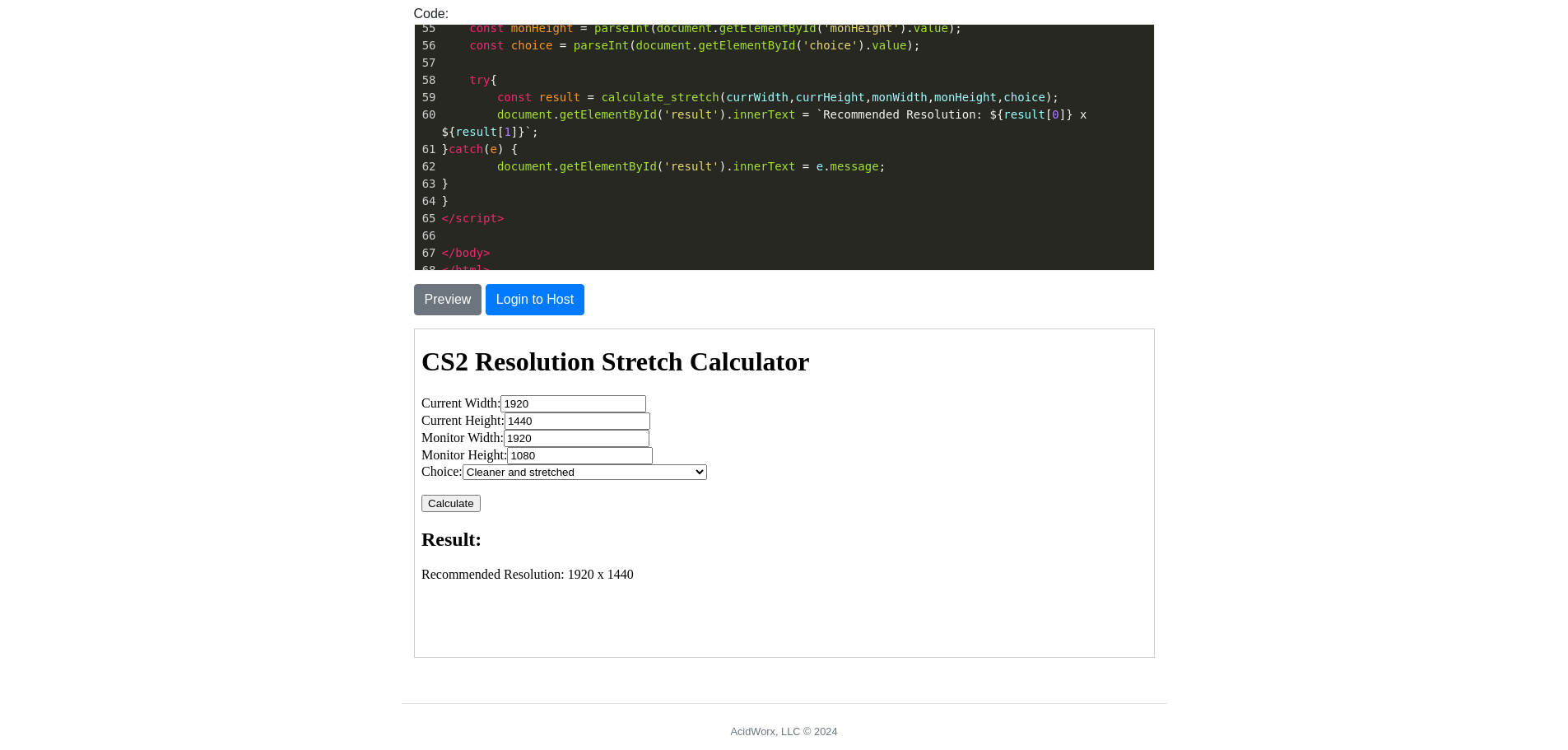
scroll to position [147, 0]
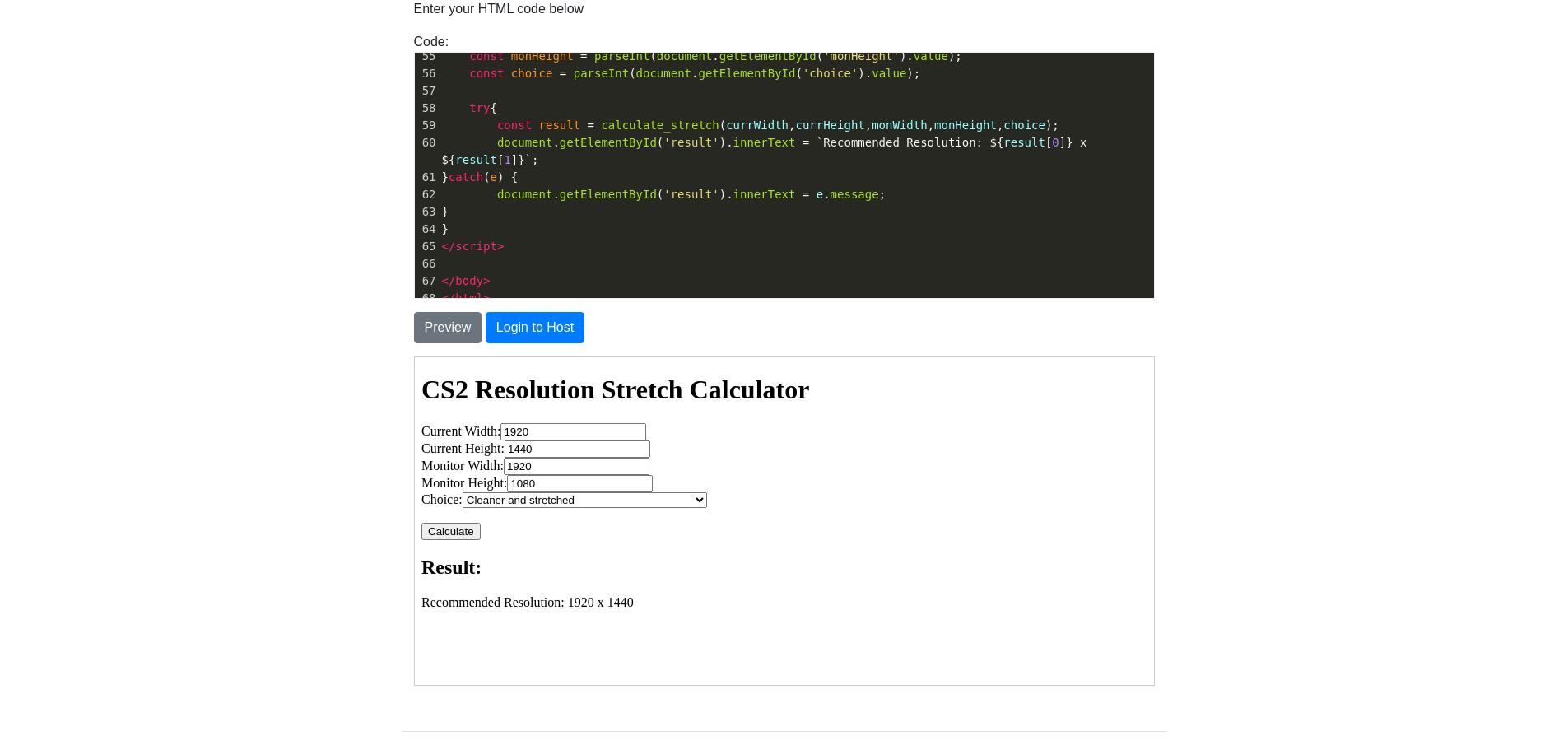
drag, startPoint x: 575, startPoint y: 430, endPoint x: 448, endPoint y: 434, distance: 127.1
click at [448, 434] on label "Current Width: 1920" at bounding box center [532, 430] width 225 height 14
type input "20000"
click at [467, 531] on button "Calculate" at bounding box center [449, 530] width 59 height 17
